Goal: Transaction & Acquisition: Purchase product/service

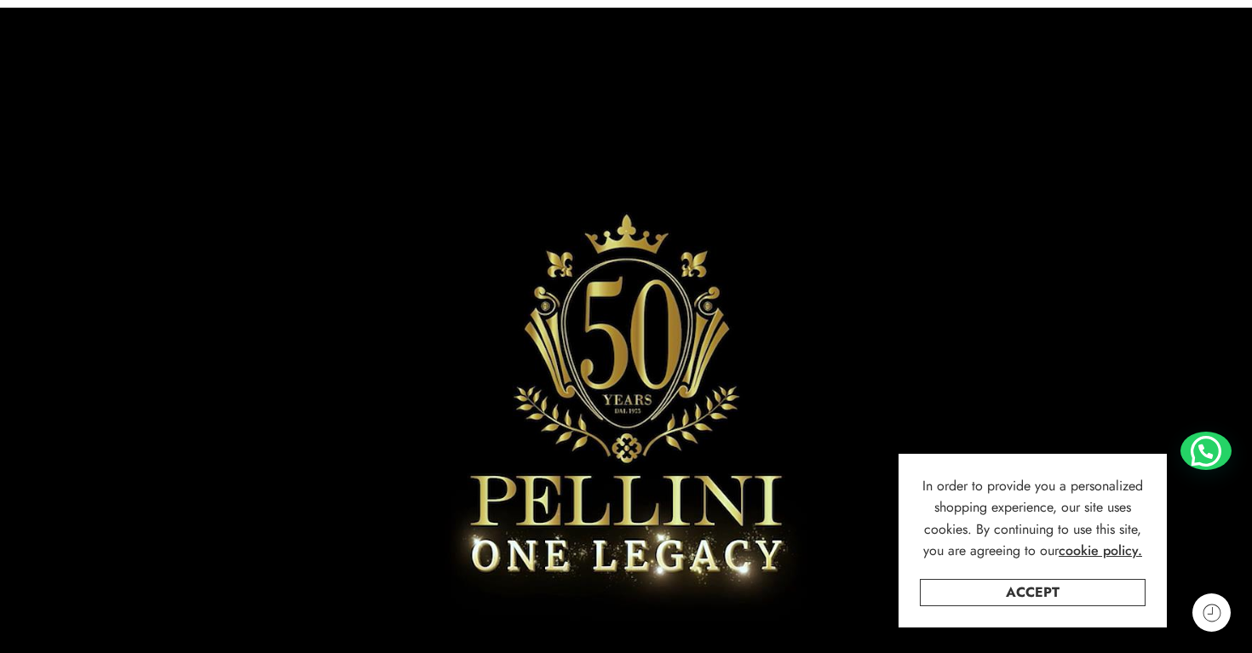
scroll to position [131, 0]
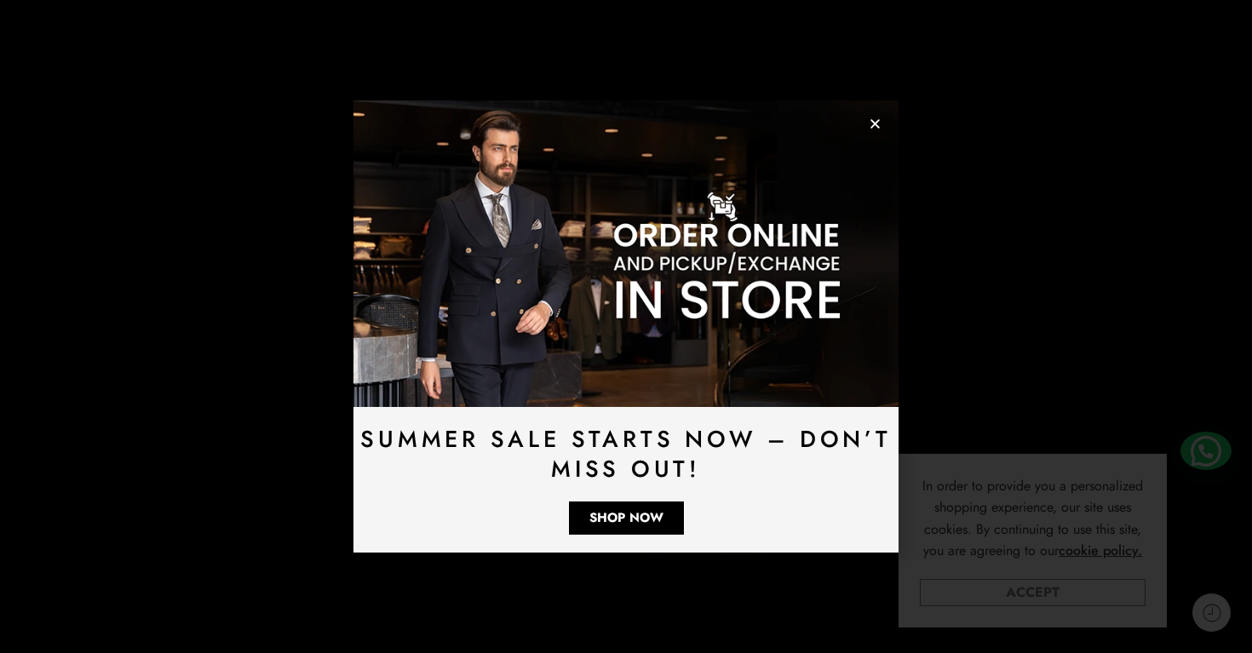
click at [944, 586] on link "Accept" at bounding box center [1033, 592] width 226 height 27
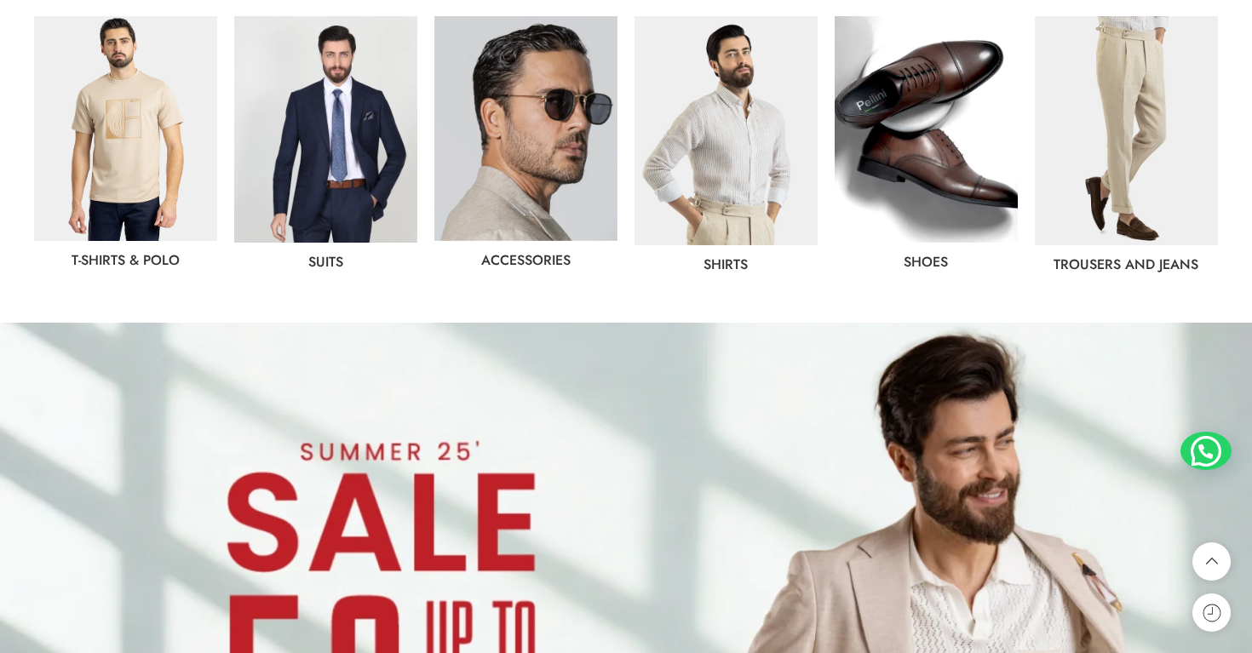
scroll to position [973, 0]
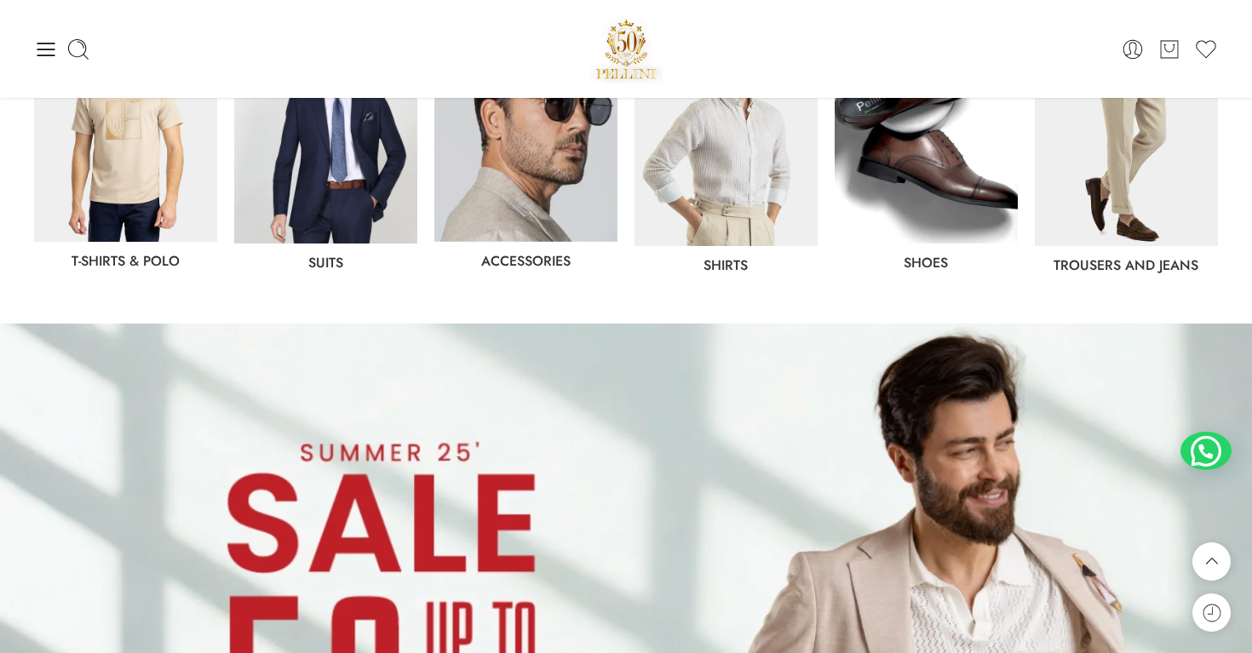
click at [753, 176] on img at bounding box center [725, 131] width 183 height 229
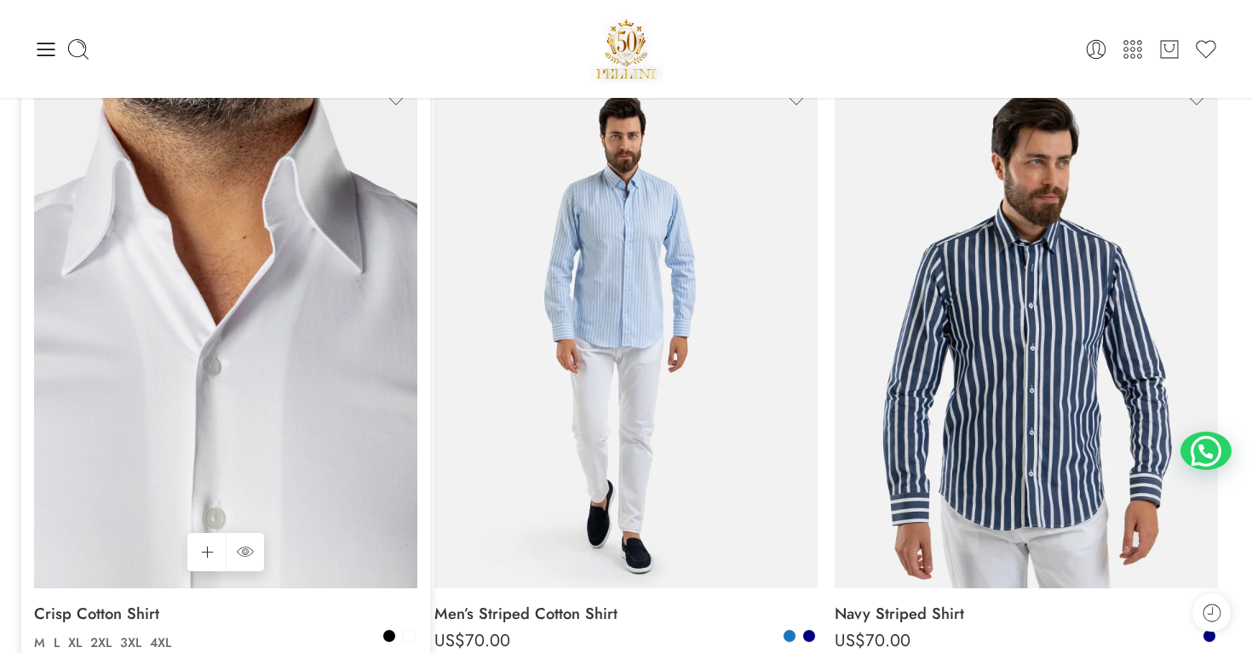
scroll to position [222, 0]
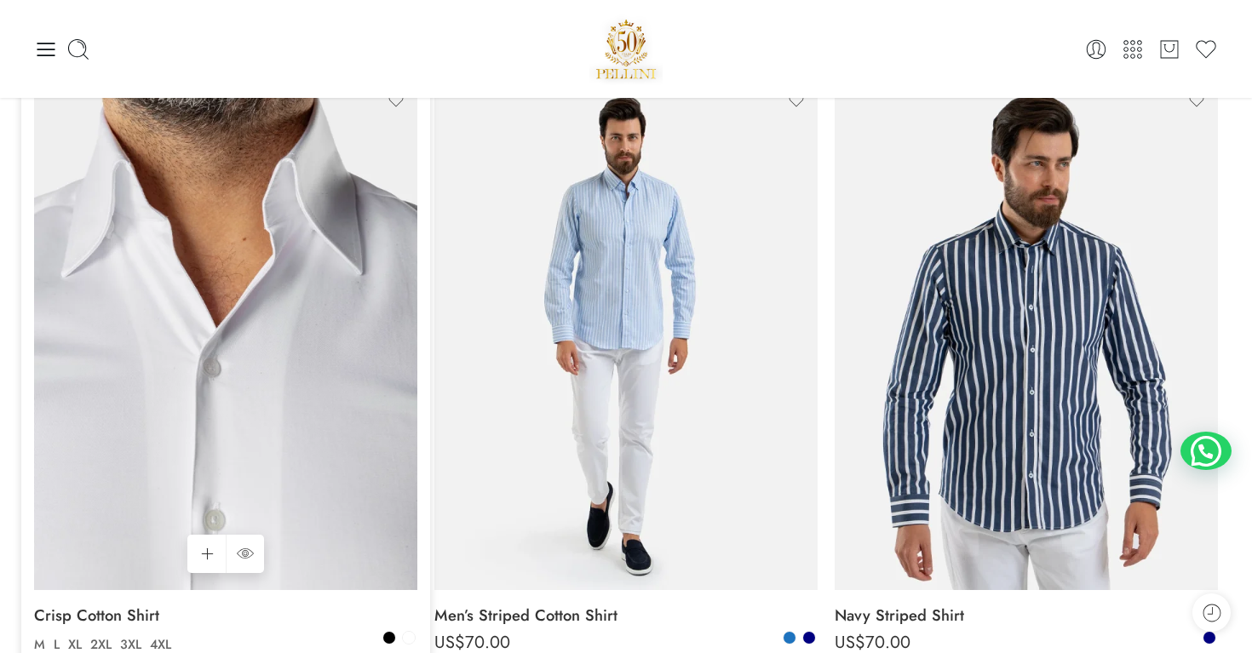
click at [295, 250] on img at bounding box center [225, 334] width 383 height 511
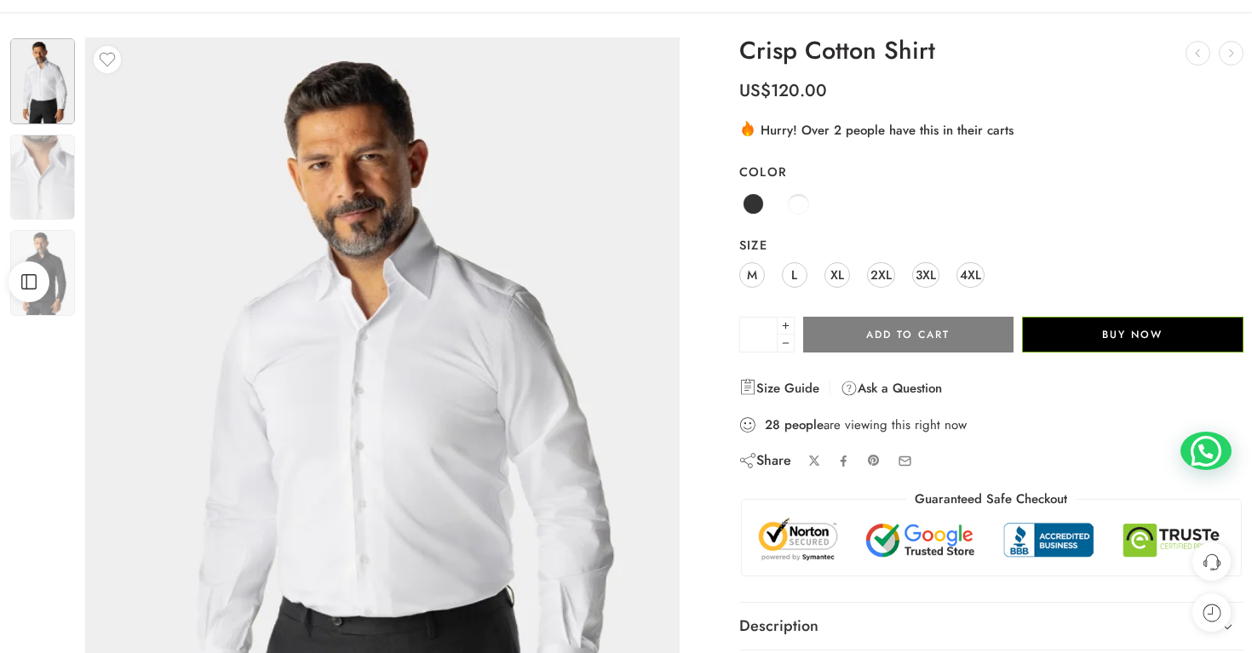
scroll to position [87, 0]
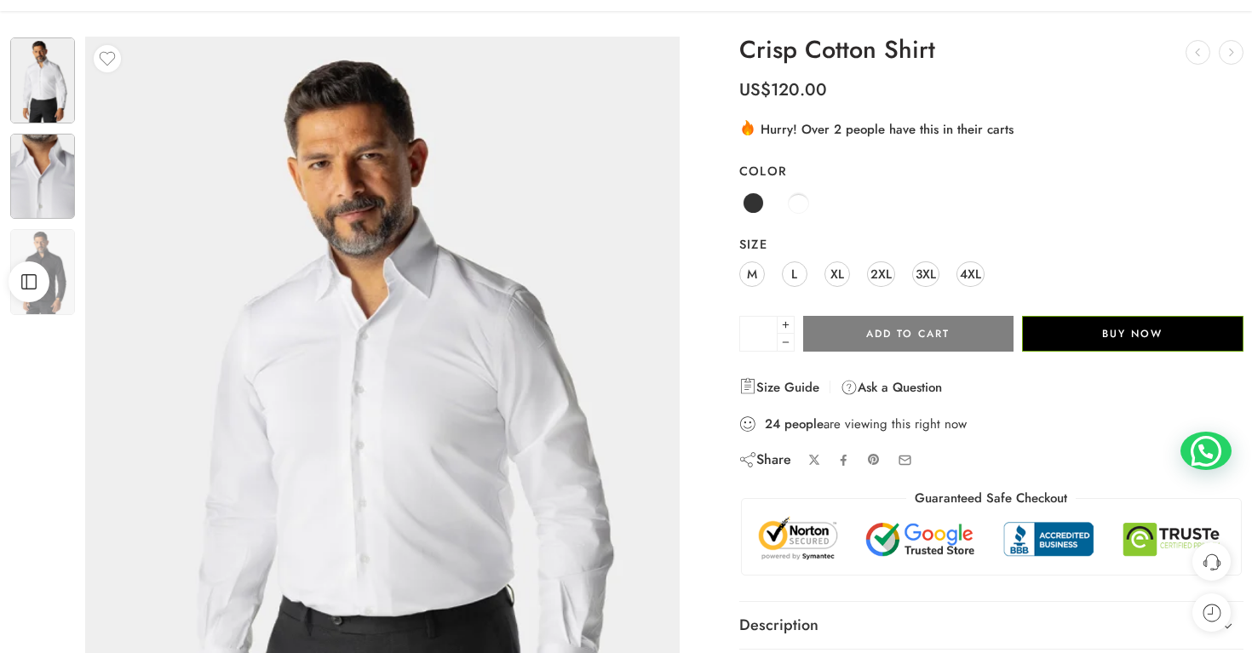
click at [66, 209] on img at bounding box center [42, 177] width 65 height 86
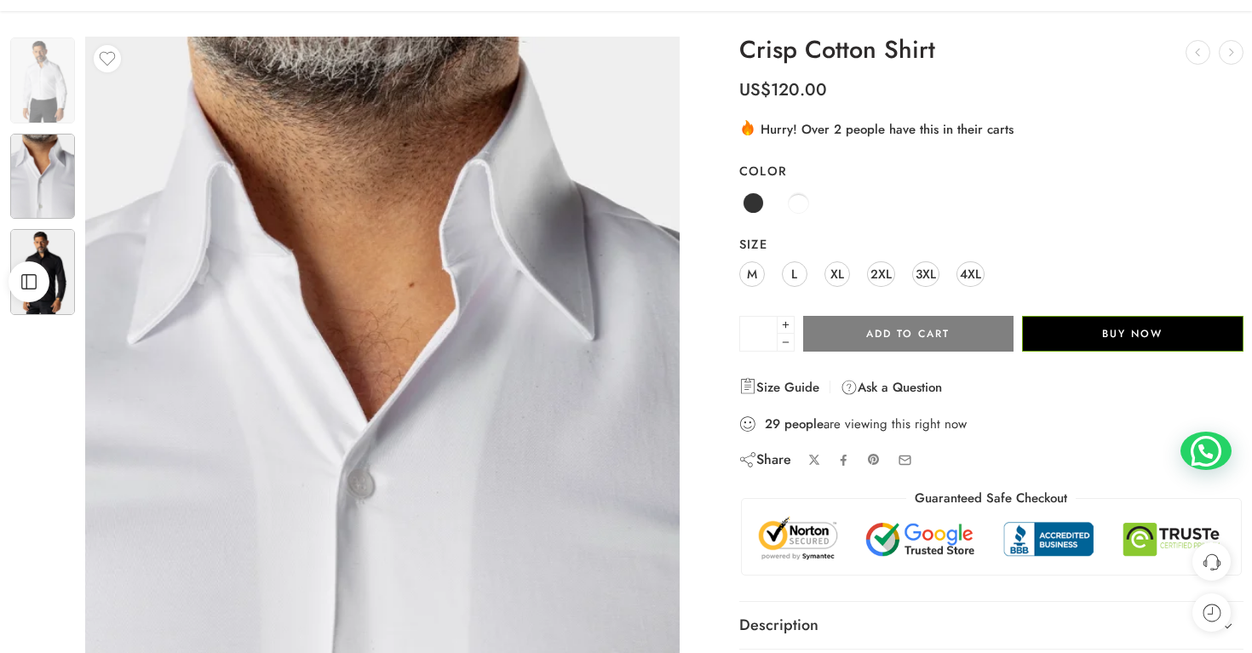
click at [55, 257] on img at bounding box center [42, 272] width 65 height 86
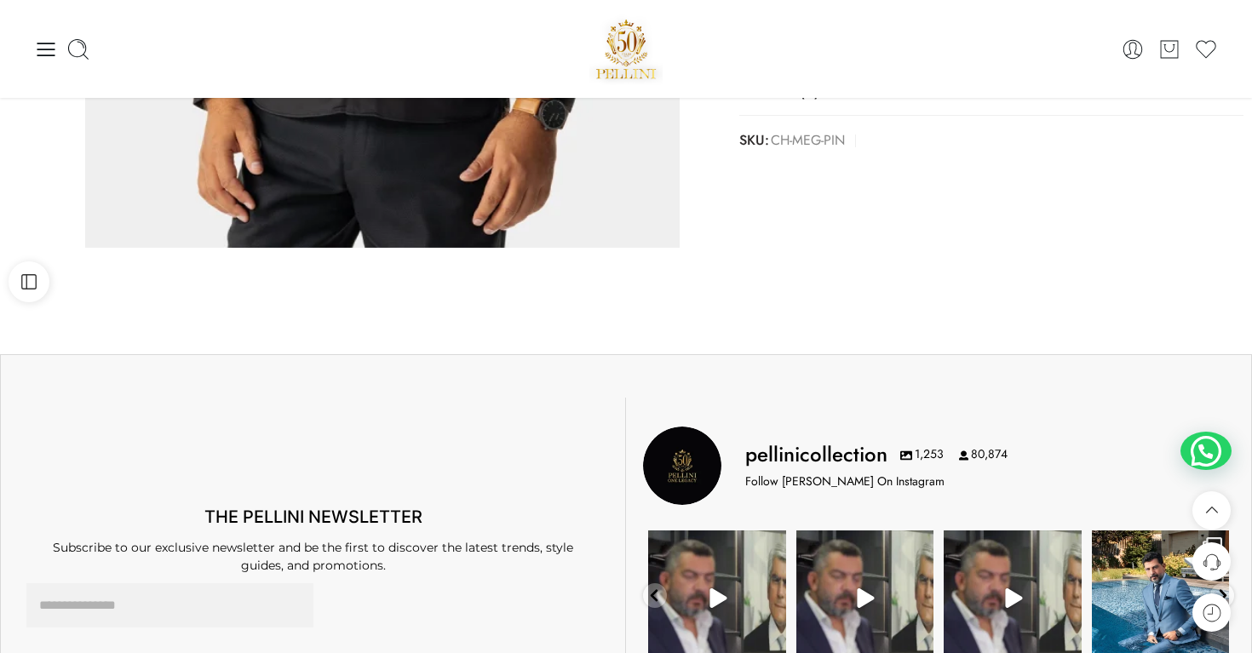
scroll to position [553, 0]
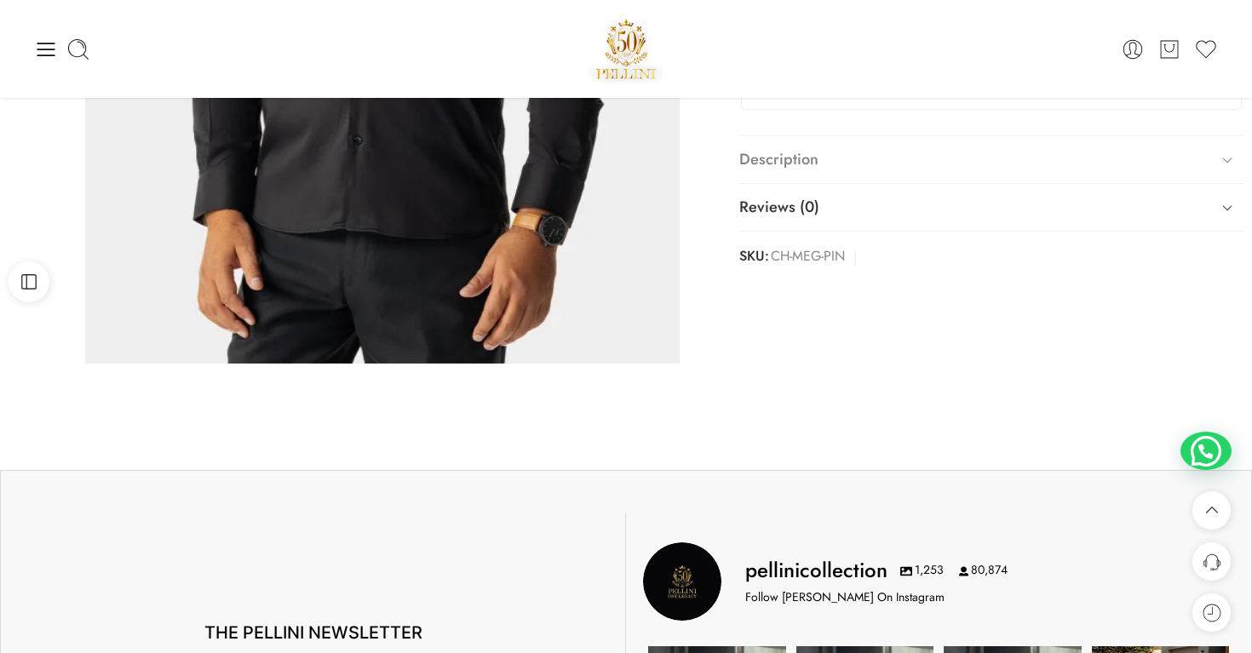
click at [859, 161] on link "Description" at bounding box center [991, 160] width 504 height 48
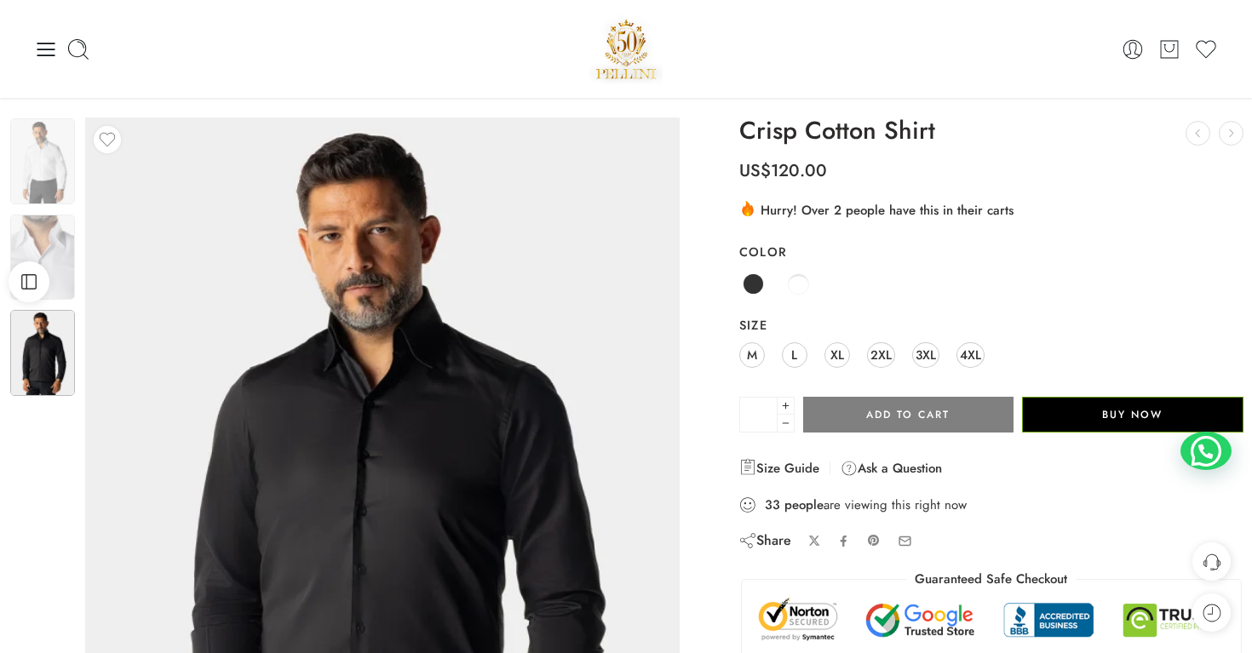
scroll to position [2, 0]
